Goal: Browse casually: Explore the website without a specific task or goal

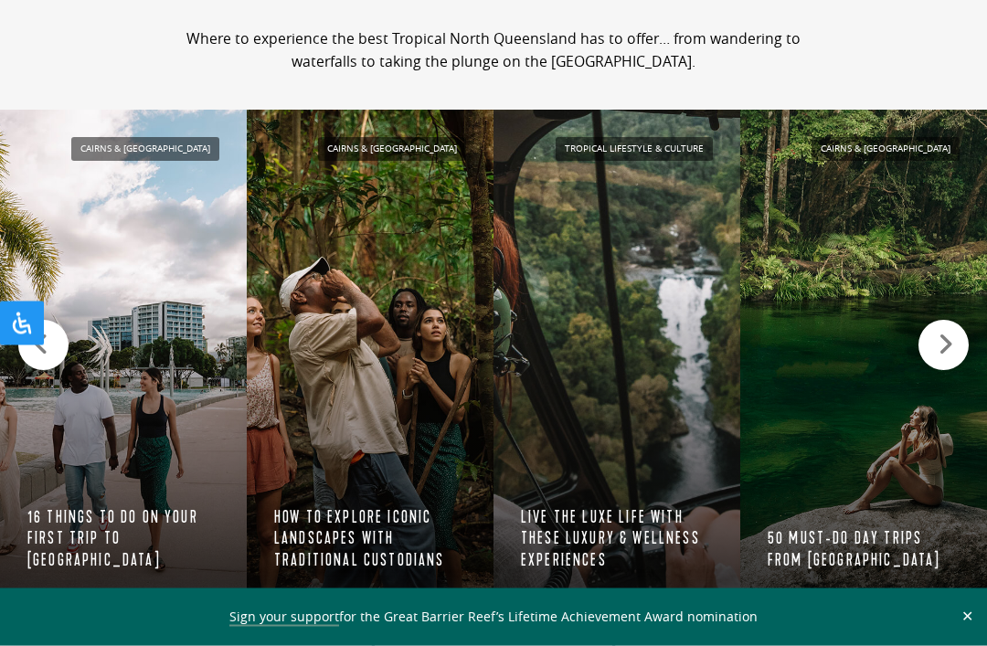
scroll to position [1775, 0]
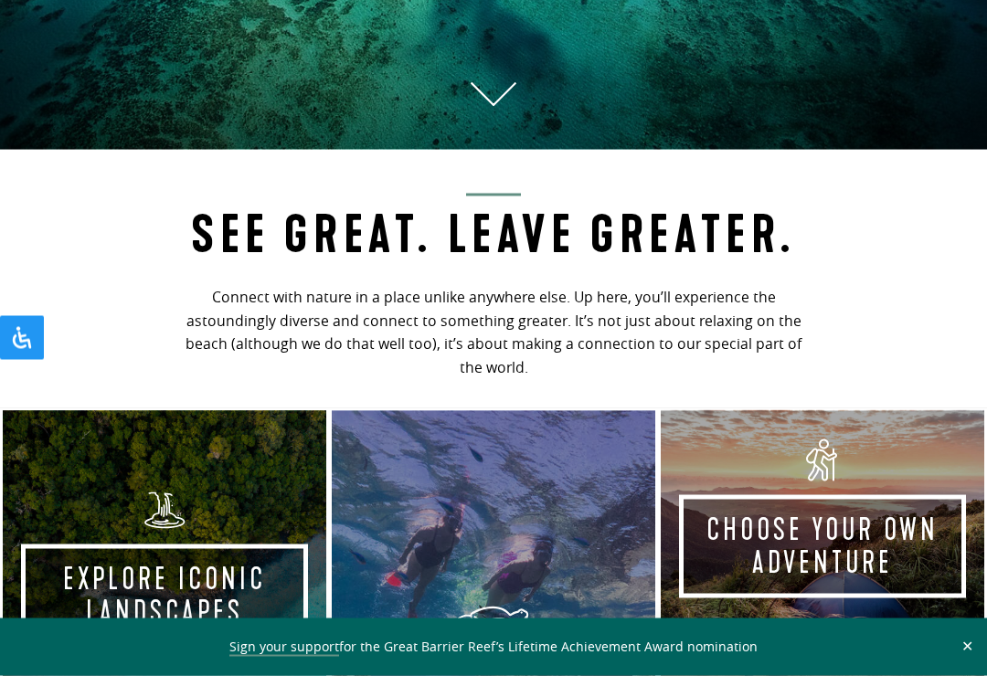
scroll to position [583, 0]
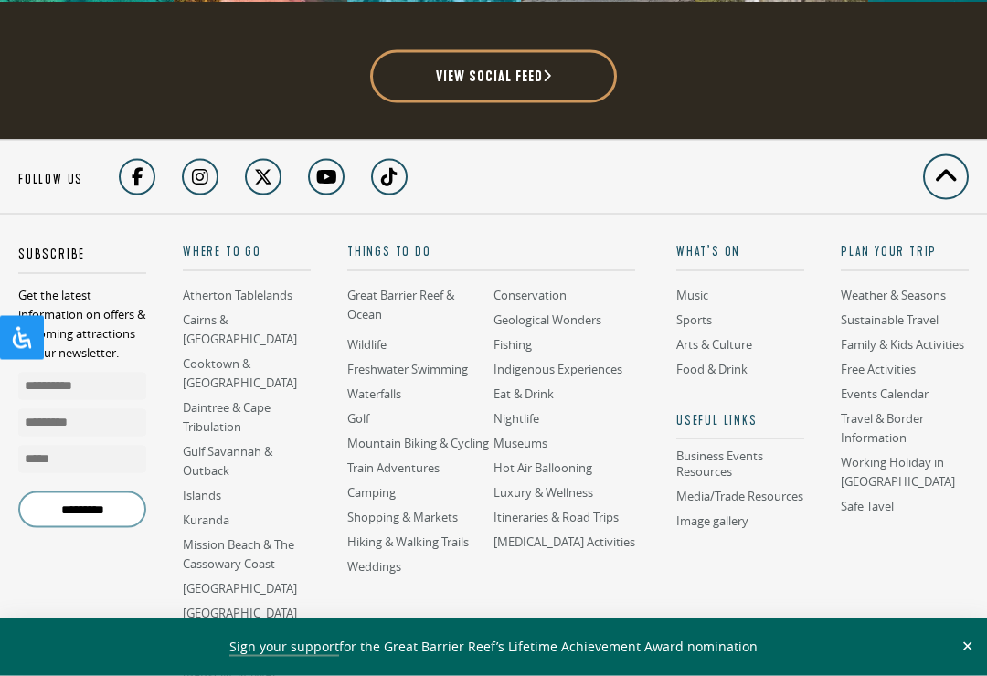
scroll to position [4560, 0]
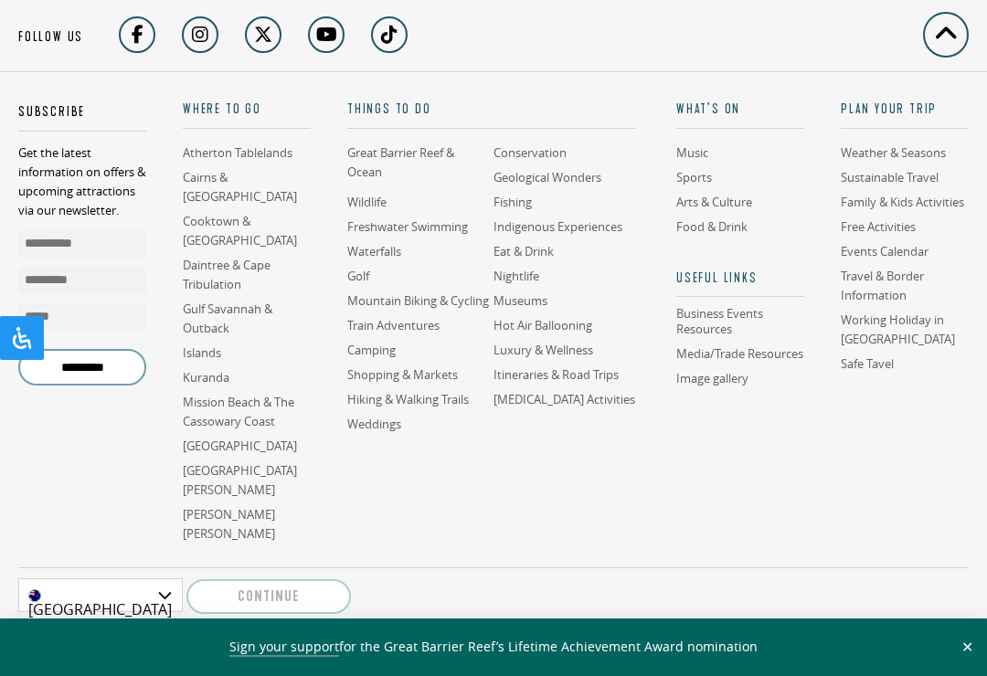
click at [694, 667] on div "Sign your support for the Great Barrier Reef’s Lifetime Achievement Award nomin…" at bounding box center [493, 647] width 987 height 39
click at [694, 655] on button "✕" at bounding box center [967, 647] width 21 height 16
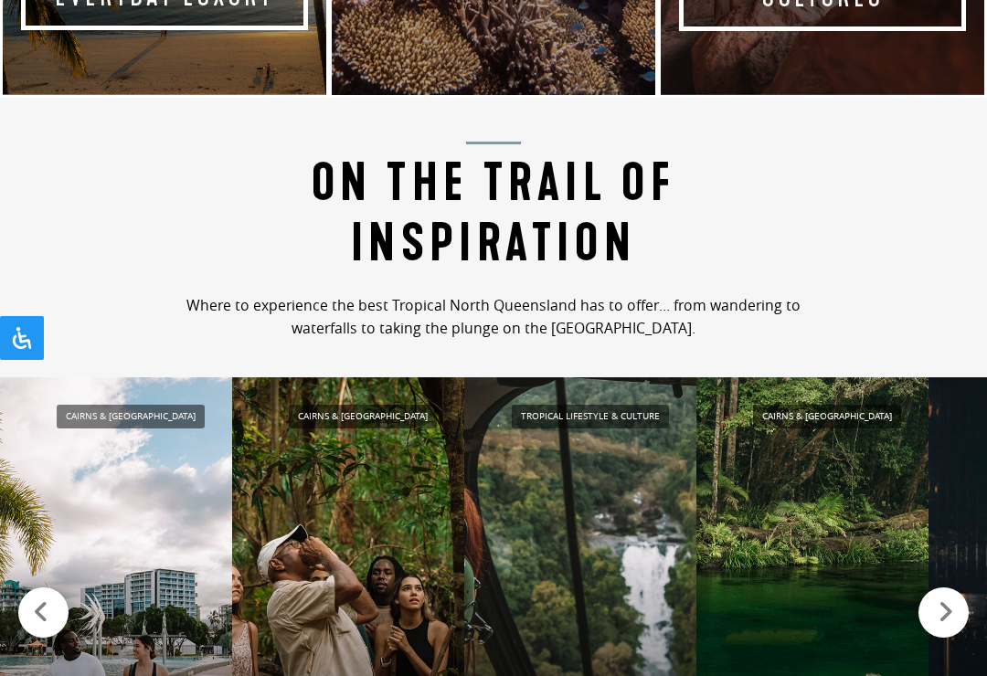
scroll to position [1377, 0]
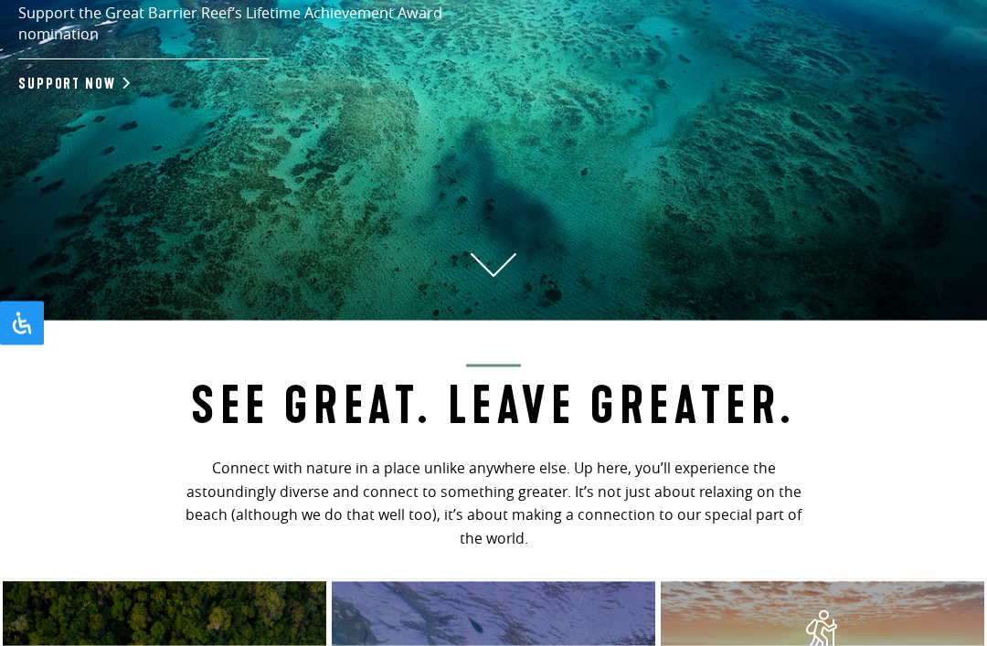
scroll to position [412, 0]
